Goal: Find specific page/section: Find specific page/section

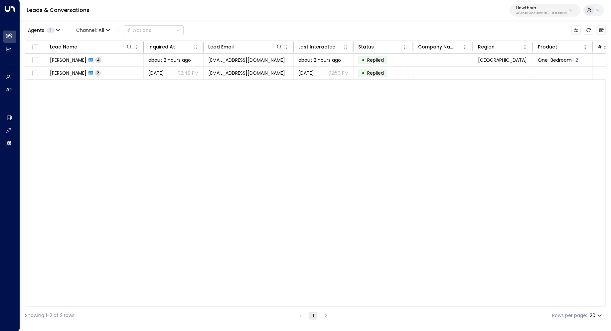
click at [538, 9] on p "Hawthorn" at bounding box center [541, 8] width 51 height 4
type input "****"
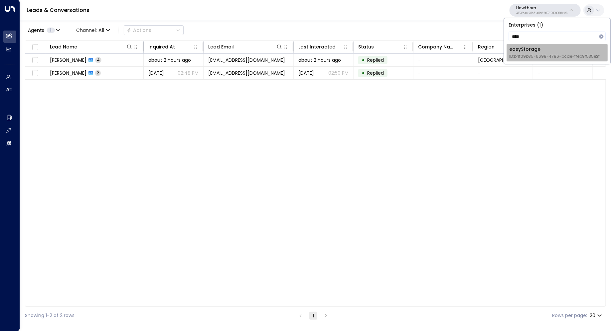
click at [553, 54] on span "ID: b4f09b35-6698-4786-bcde-ffeb9f535e2f" at bounding box center [554, 57] width 90 height 6
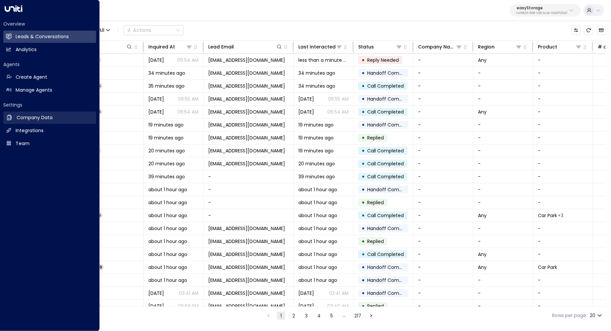
click at [38, 122] on link "Company Data Company Data" at bounding box center [49, 118] width 93 height 12
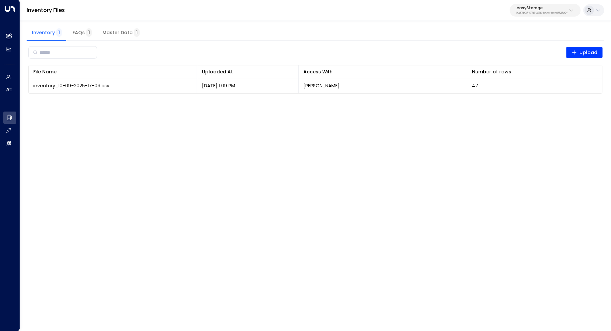
click at [122, 30] on span "Master Data 1" at bounding box center [120, 33] width 37 height 6
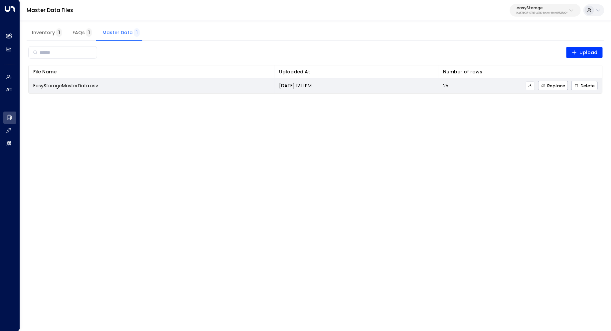
click at [533, 85] on icon at bounding box center [530, 85] width 5 height 5
